Goal: Information Seeking & Learning: Find specific fact

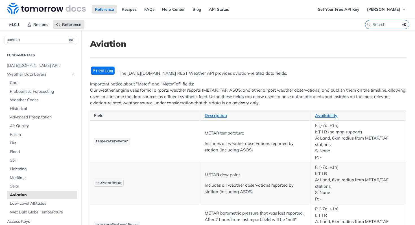
scroll to position [293, 0]
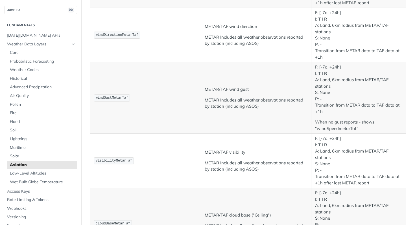
click at [119, 98] on span "windGustMetarTaf" at bounding box center [112, 98] width 32 height 4
copy span "windGustMetarTaf"
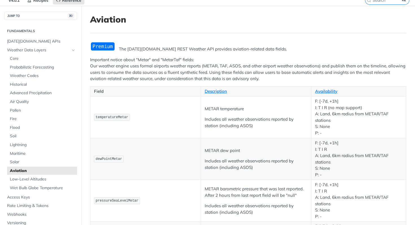
scroll to position [48, 0]
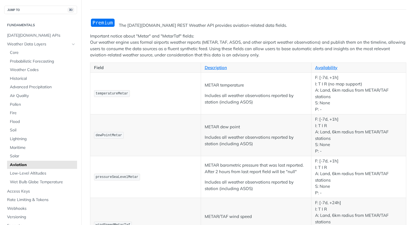
click at [145, 169] on td "pressureSeaLevelMetar" at bounding box center [145, 177] width 111 height 42
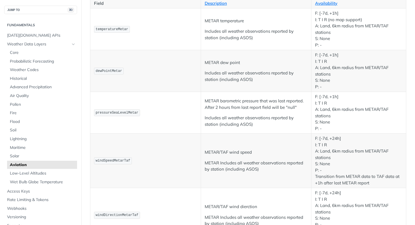
scroll to position [233, 0]
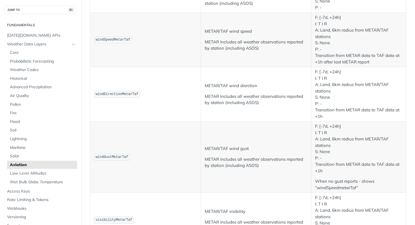
click at [150, 184] on td "windGustMetarTaf" at bounding box center [145, 157] width 111 height 71
click at [114, 158] on span "windGustMetarTaf" at bounding box center [112, 157] width 32 height 4
copy span "windGustMetarTaf"
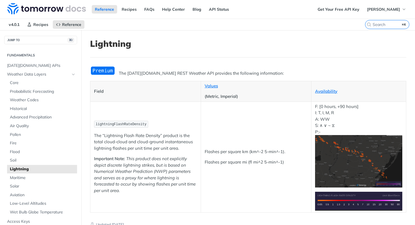
click at [123, 127] on p "lightningFlashRateDensity" at bounding box center [145, 124] width 103 height 8
click at [122, 123] on span "lightningFlashRateDensity" at bounding box center [121, 124] width 51 height 4
copy span "lightningFlashRateDensity"
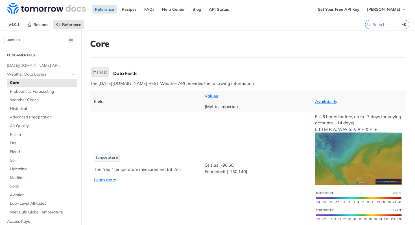
scroll to position [2889, 0]
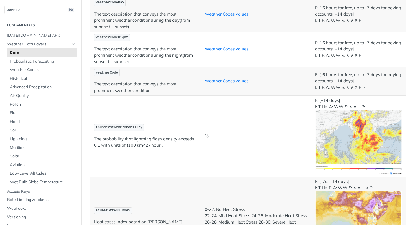
click at [119, 126] on span "thunderstormProbability" at bounding box center [119, 128] width 47 height 4
drag, startPoint x: 119, startPoint y: 111, endPoint x: 130, endPoint y: 113, distance: 11.2
click at [119, 126] on span "thunderstormProbability" at bounding box center [119, 128] width 47 height 4
copy span "thunderstormProbability"
